Goal: Transaction & Acquisition: Purchase product/service

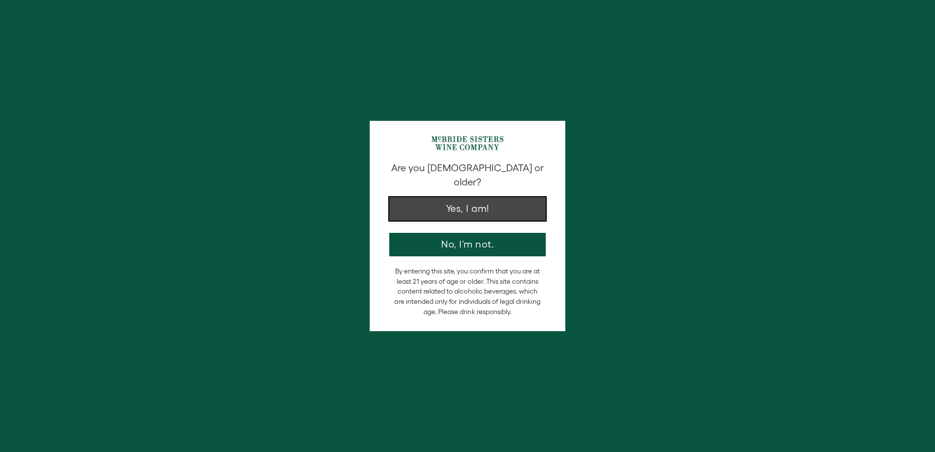
click at [459, 197] on button "Yes, I am!" at bounding box center [467, 208] width 156 height 23
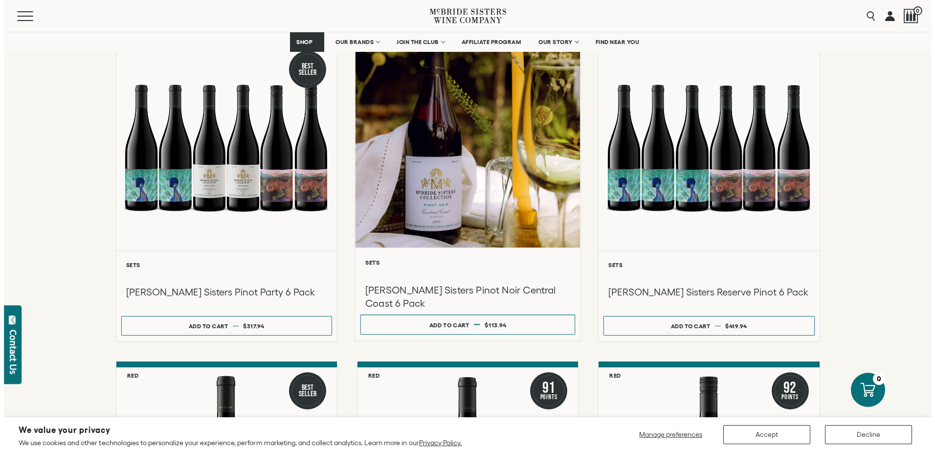
scroll to position [342, 0]
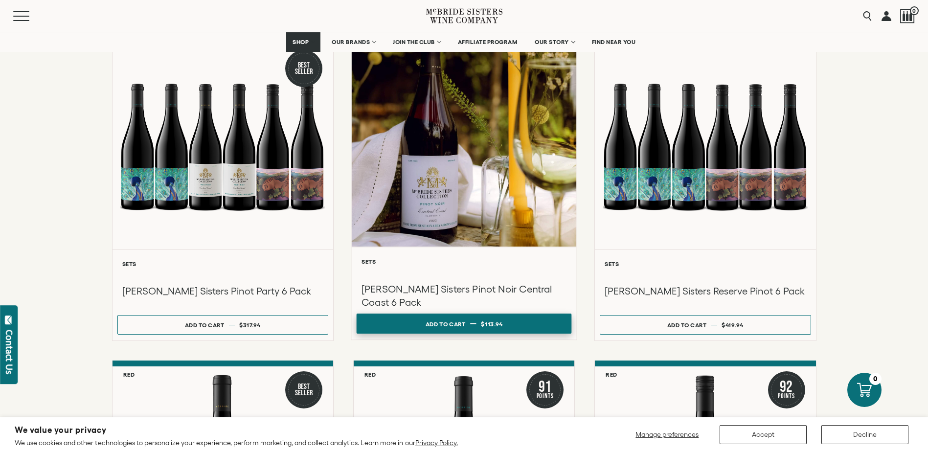
click at [423, 313] on button "Add to cart Regular price $113.94 Regular price Sale price $113.94 Unit price /…" at bounding box center [463, 323] width 215 height 20
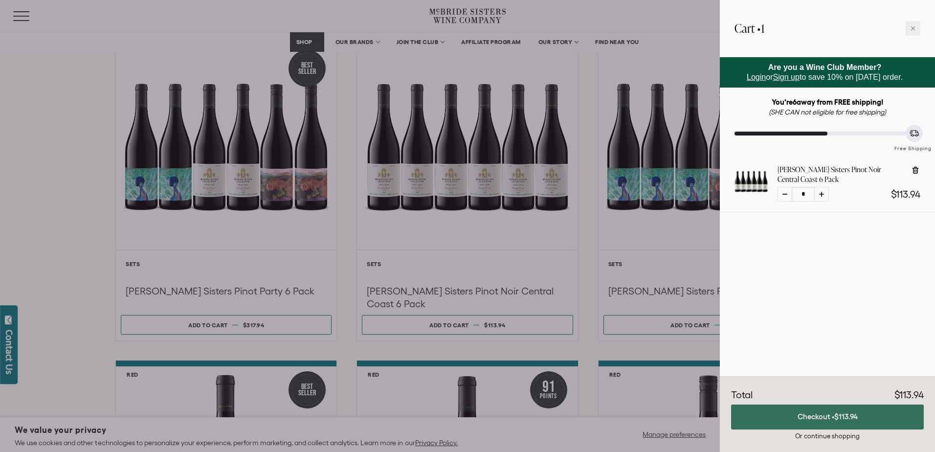
click at [811, 410] on button "Checkout • $113.94" at bounding box center [827, 416] width 193 height 25
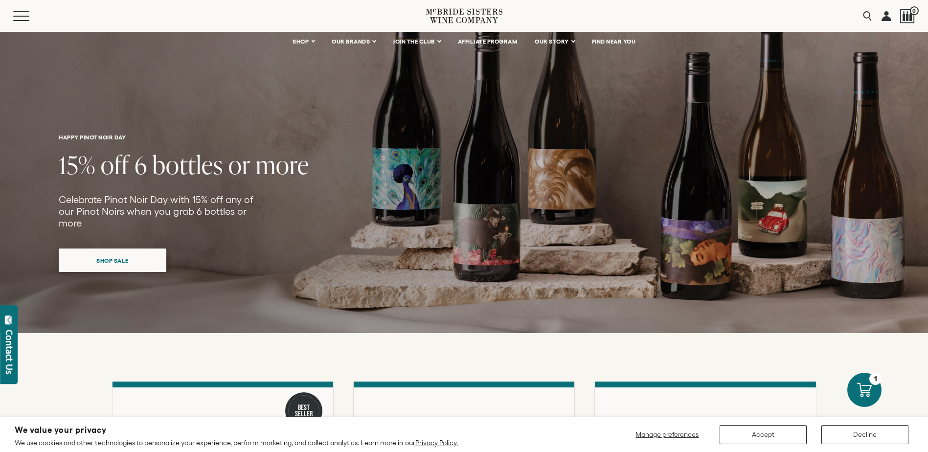
click at [104, 251] on span "Shop Sale" at bounding box center [112, 260] width 67 height 19
